Goal: Use online tool/utility: Utilize a website feature to perform a specific function

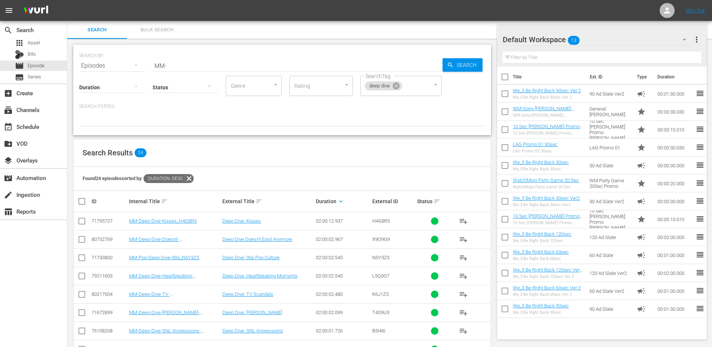
scroll to position [263, 0]
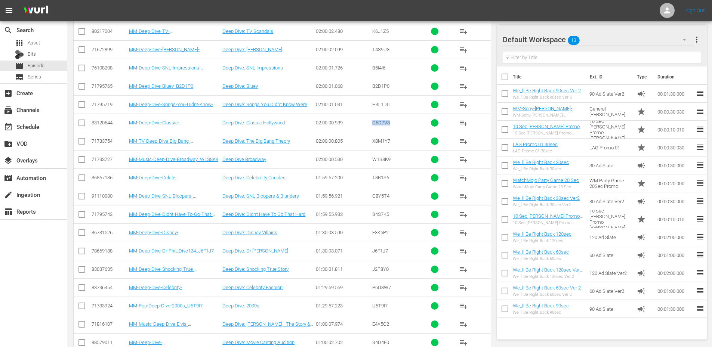
click at [247, 145] on td "Deep Dive: The Big Bang Theory" at bounding box center [267, 141] width 93 height 18
click at [253, 143] on link "Deep Dive: The Big Bang Theory" at bounding box center [256, 141] width 68 height 6
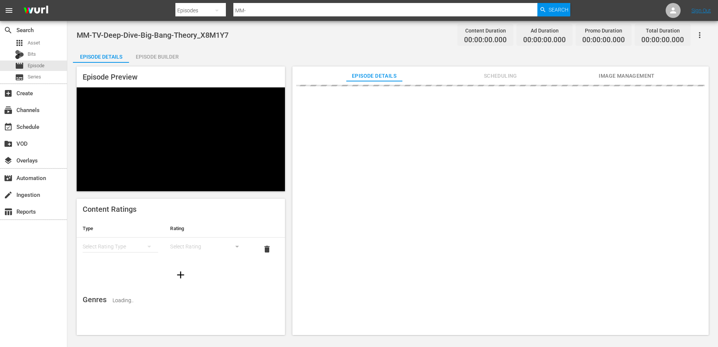
click at [166, 51] on div "Episode Builder" at bounding box center [157, 57] width 56 height 18
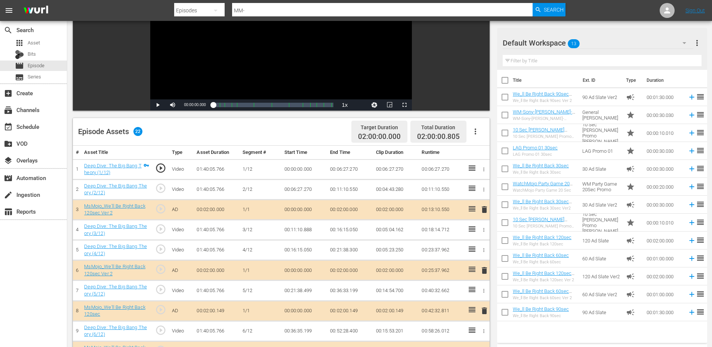
scroll to position [100, 0]
click at [160, 227] on span "play_circle_outline" at bounding box center [160, 228] width 11 height 11
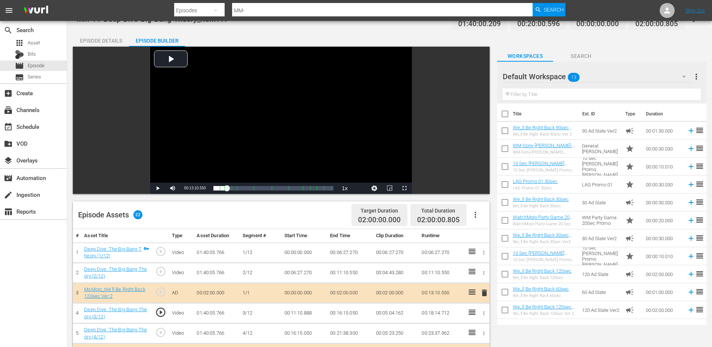
scroll to position [25, 0]
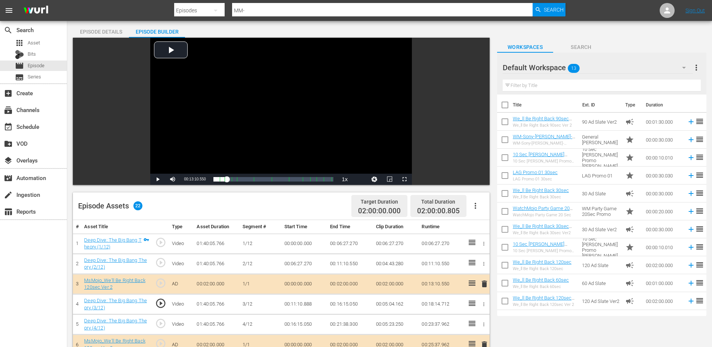
click at [314, 304] on td "00:11:10.888" at bounding box center [304, 305] width 46 height 20
click at [264, 87] on div "Video Player" at bounding box center [281, 106] width 262 height 136
